Goal: Task Accomplishment & Management: Use online tool/utility

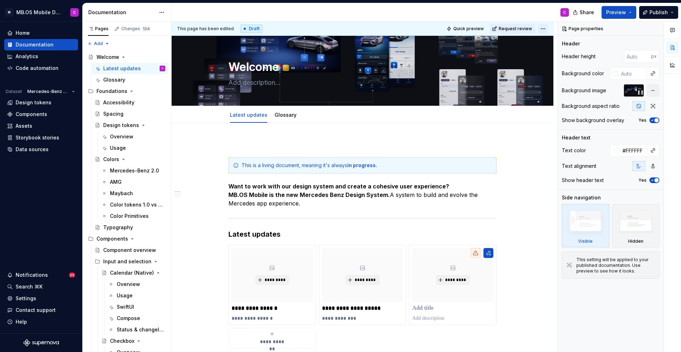
click at [547, 28] on html "M MB.OS Mobile Design System C Home Documentation Analytics Code automation Dat…" at bounding box center [340, 176] width 681 height 352
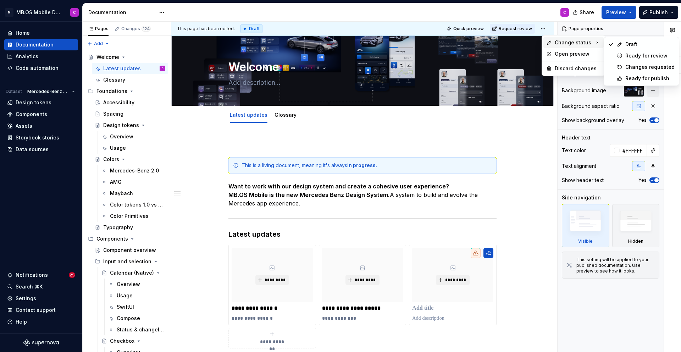
click at [369, 156] on html "M MB.OS Mobile Design System C Home Documentation Analytics Code automation Dat…" at bounding box center [340, 176] width 681 height 352
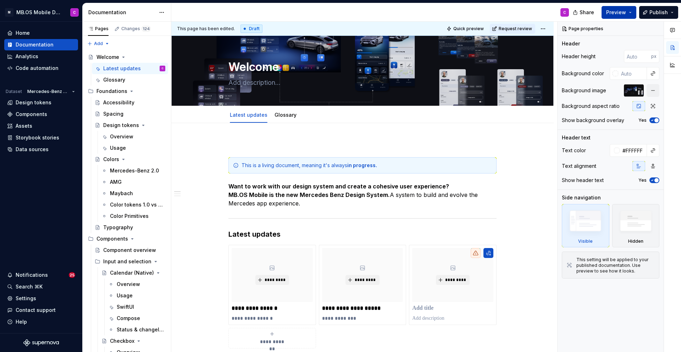
click at [630, 13] on button "Preview" at bounding box center [618, 12] width 35 height 13
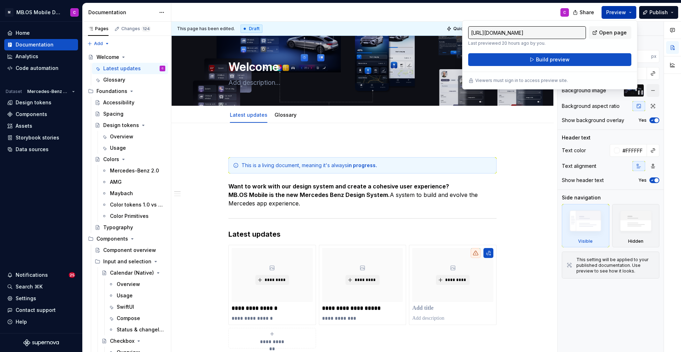
type textarea "*"
click at [634, 11] on button "Preview" at bounding box center [618, 12] width 35 height 13
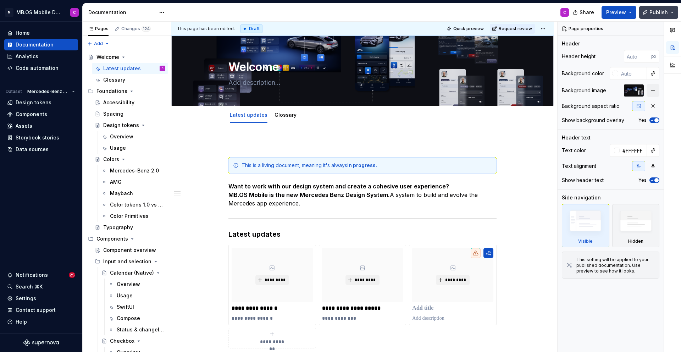
click at [664, 11] on span "Publish" at bounding box center [658, 12] width 18 height 7
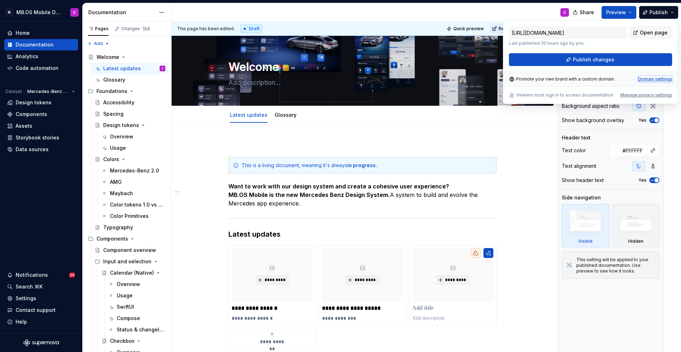
click at [642, 79] on div "Domain settings" at bounding box center [655, 79] width 34 height 6
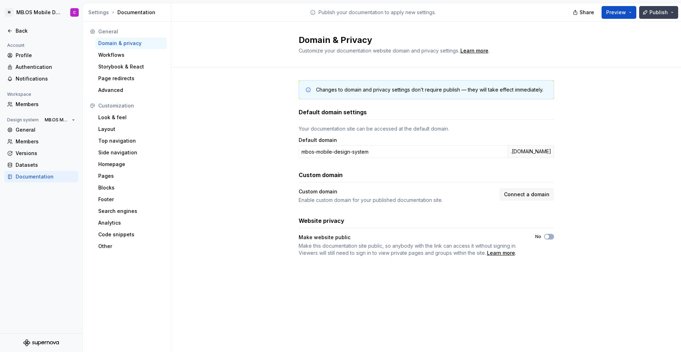
click at [671, 12] on button "Publish" at bounding box center [658, 12] width 39 height 13
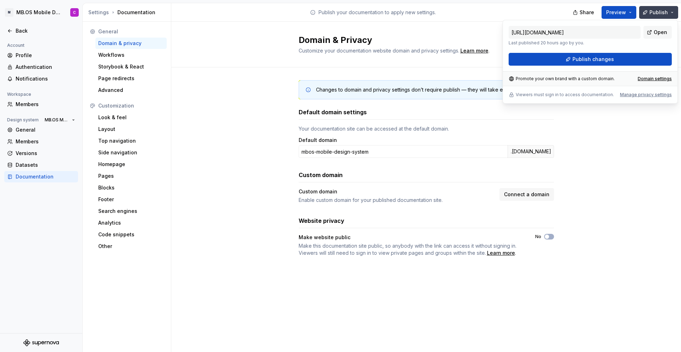
click at [656, 11] on span "Publish" at bounding box center [658, 12] width 18 height 7
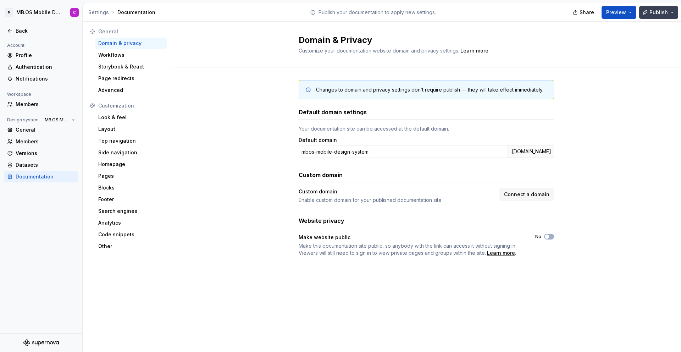
click at [656, 13] on span "Publish" at bounding box center [658, 12] width 18 height 7
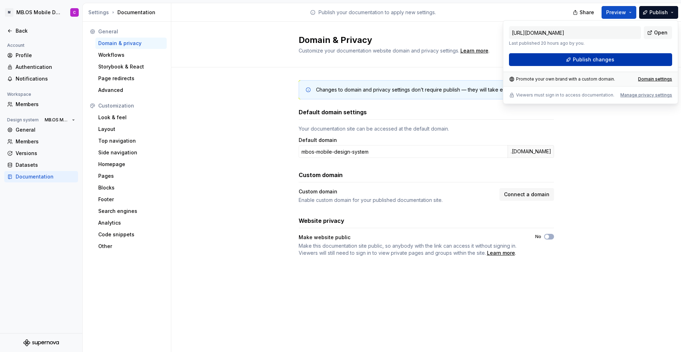
click at [621, 57] on button "Publish changes" at bounding box center [590, 59] width 163 height 13
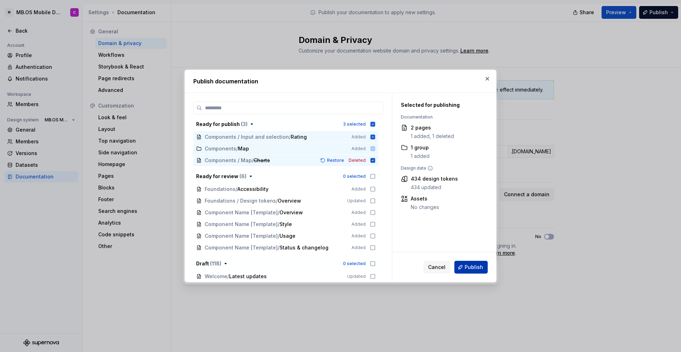
click at [462, 267] on button "Publish" at bounding box center [470, 267] width 33 height 13
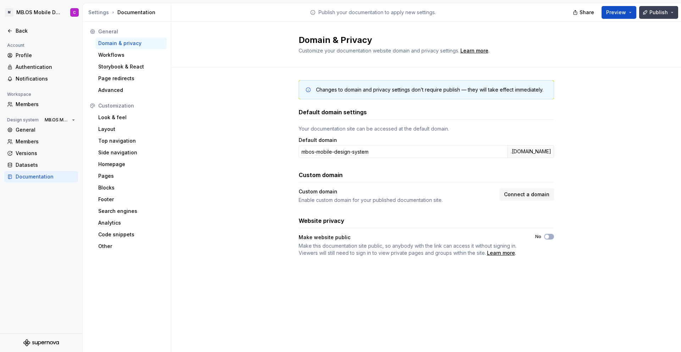
click at [672, 11] on button "Publish" at bounding box center [658, 12] width 39 height 13
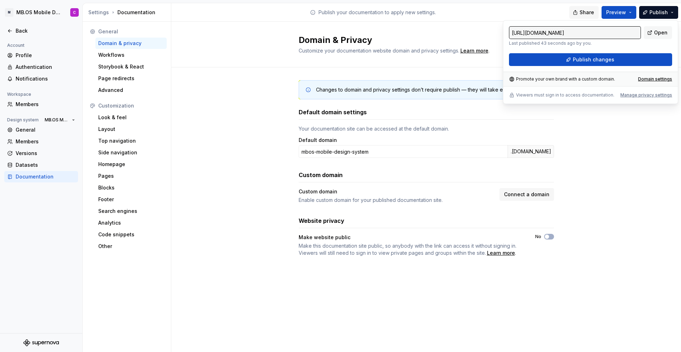
click at [582, 10] on span "Share" at bounding box center [586, 12] width 15 height 7
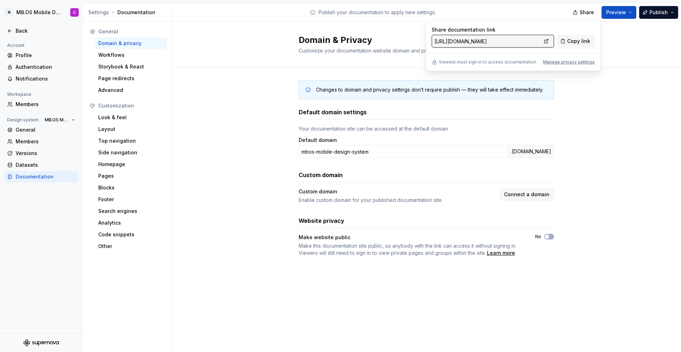
click at [517, 44] on input "[URL][DOMAIN_NAME]" at bounding box center [486, 41] width 110 height 13
drag, startPoint x: 517, startPoint y: 43, endPoint x: 525, endPoint y: 44, distance: 8.3
click at [525, 45] on input "[URL][DOMAIN_NAME]" at bounding box center [486, 41] width 110 height 13
click at [522, 41] on input "[URL][DOMAIN_NAME]" at bounding box center [486, 41] width 110 height 13
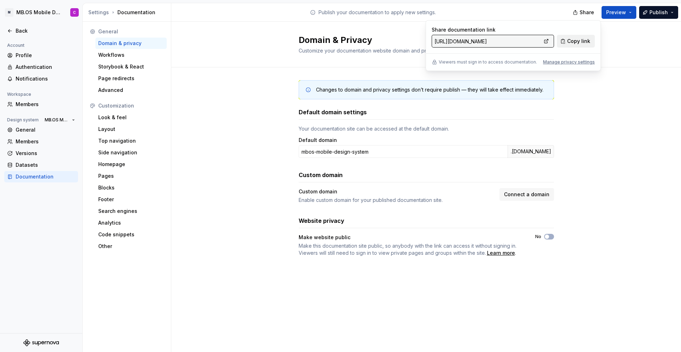
scroll to position [0, 0]
click at [570, 40] on span "Copy link" at bounding box center [578, 41] width 23 height 7
click at [271, 62] on div "Domain & Privacy Customize your documentation website domain and privacy settin…" at bounding box center [425, 45] width 509 height 46
